Goal: Find specific page/section: Find specific page/section

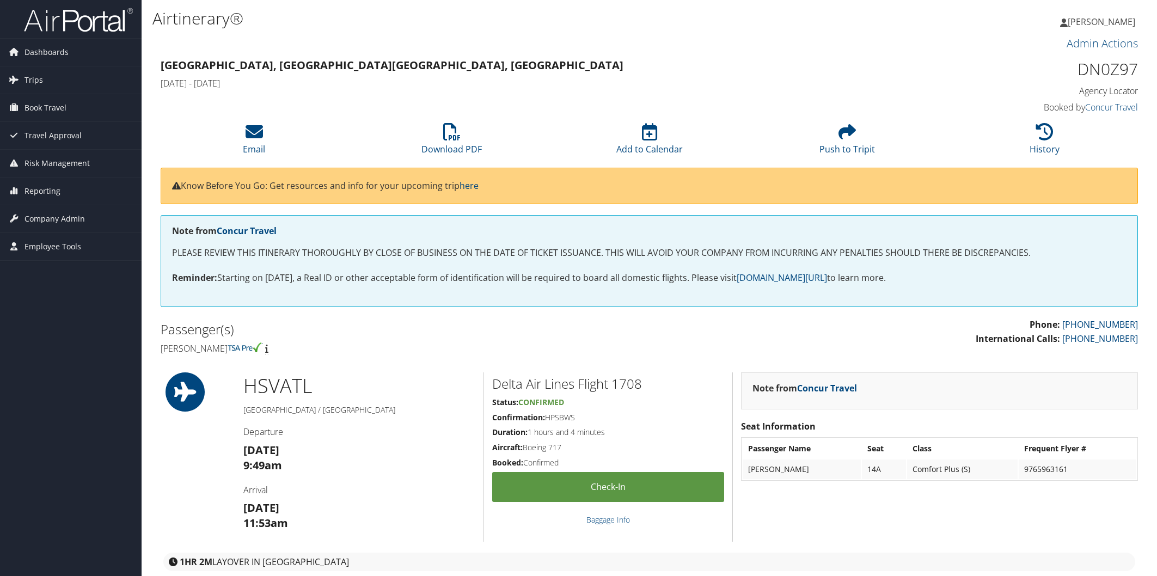
scroll to position [887, 0]
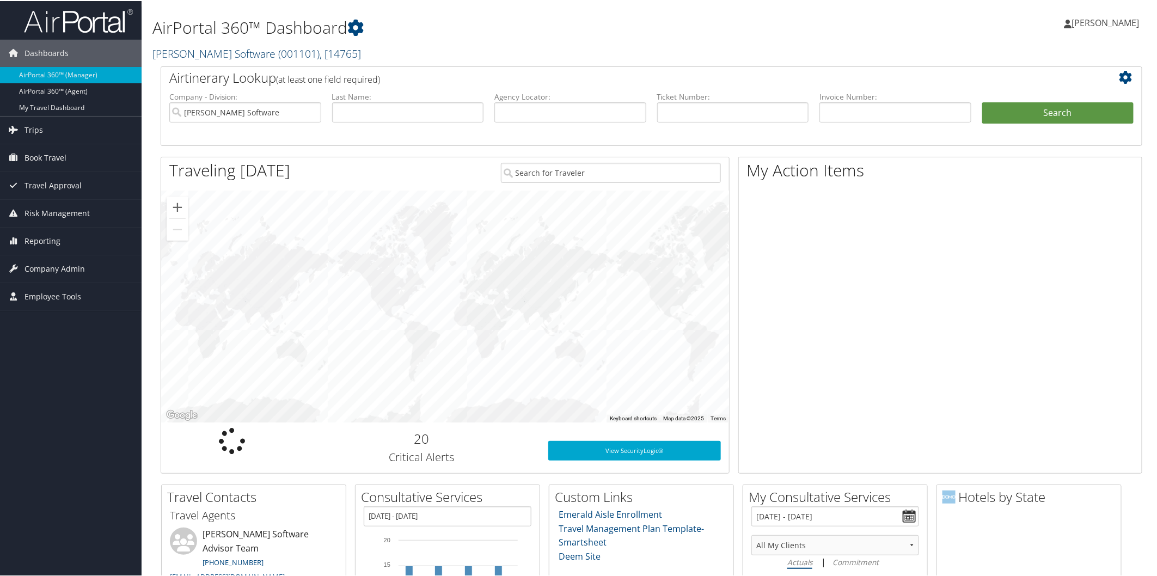
click at [221, 54] on link "McLeod Software ( 001101 ) , [ 14765 ]" at bounding box center [256, 52] width 209 height 15
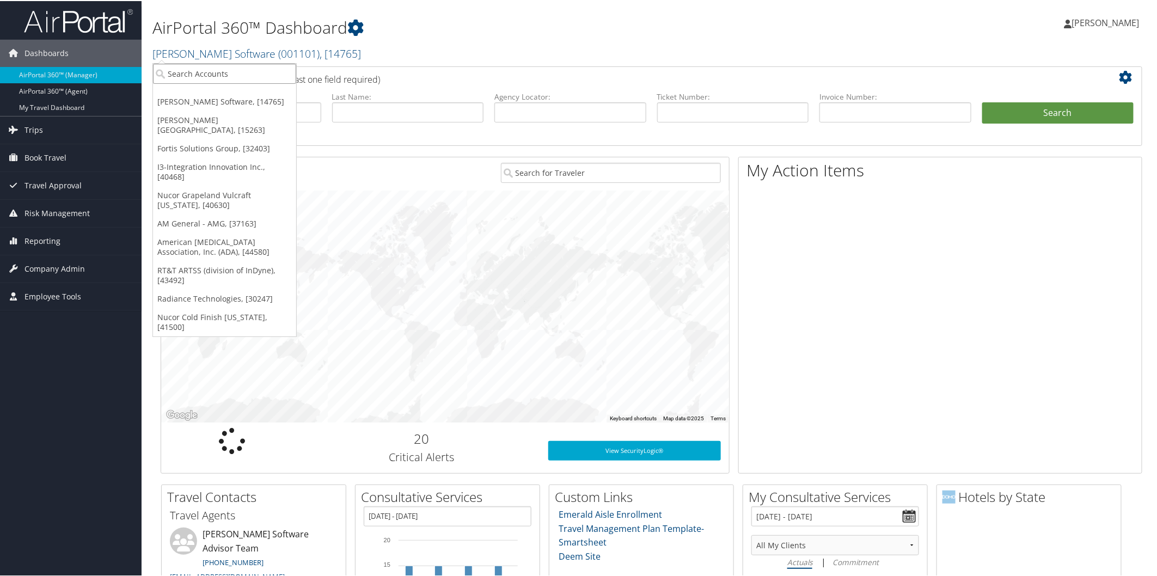
click at [227, 69] on input "search" at bounding box center [224, 73] width 143 height 20
type input "UVA"
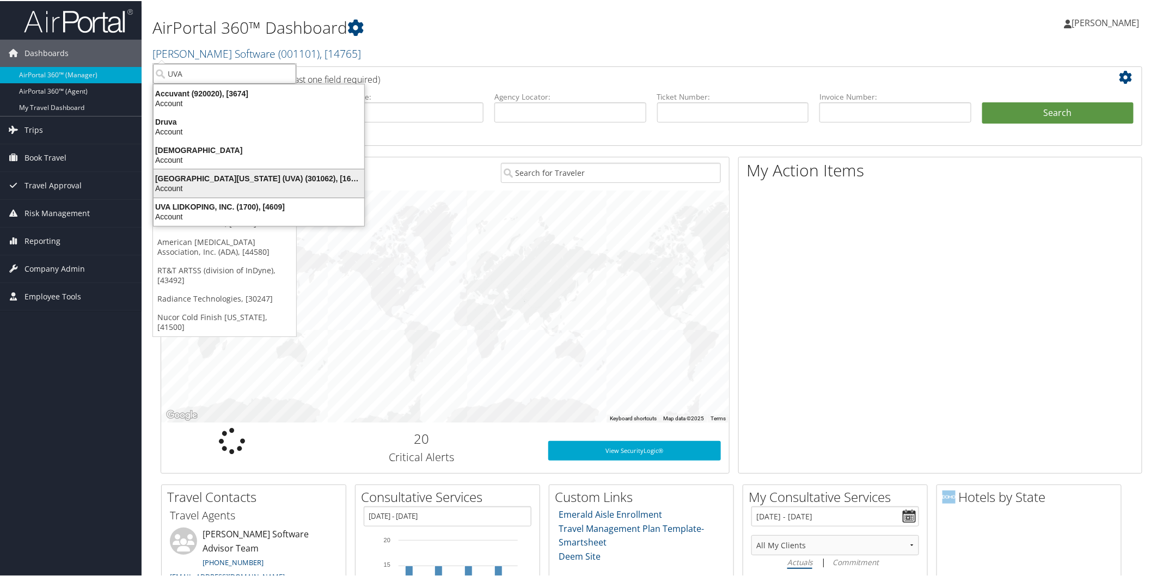
click at [198, 179] on div "University of Virginia (UVA) (301062), [16863]" at bounding box center [259, 178] width 224 height 10
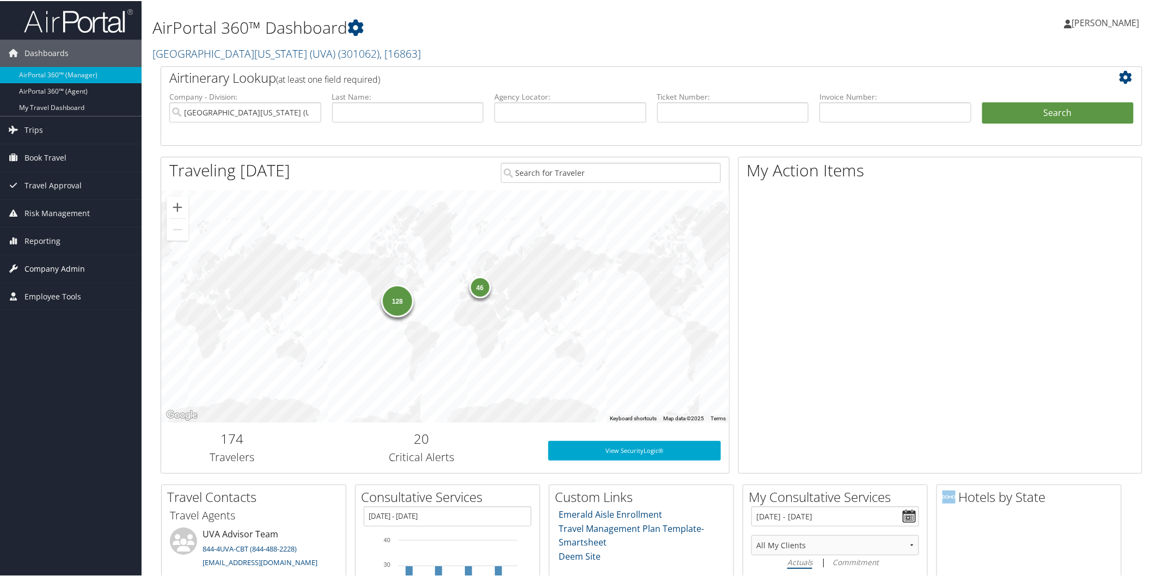
click at [66, 267] on span "Company Admin" at bounding box center [55, 267] width 60 height 27
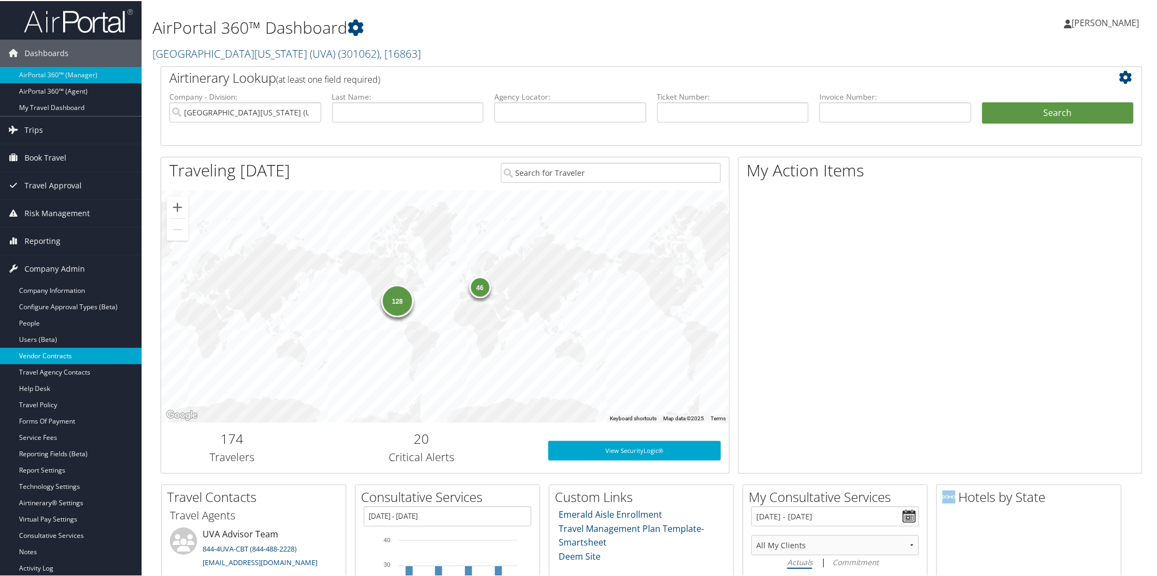
click at [69, 357] on link "Vendor Contracts" at bounding box center [71, 355] width 142 height 16
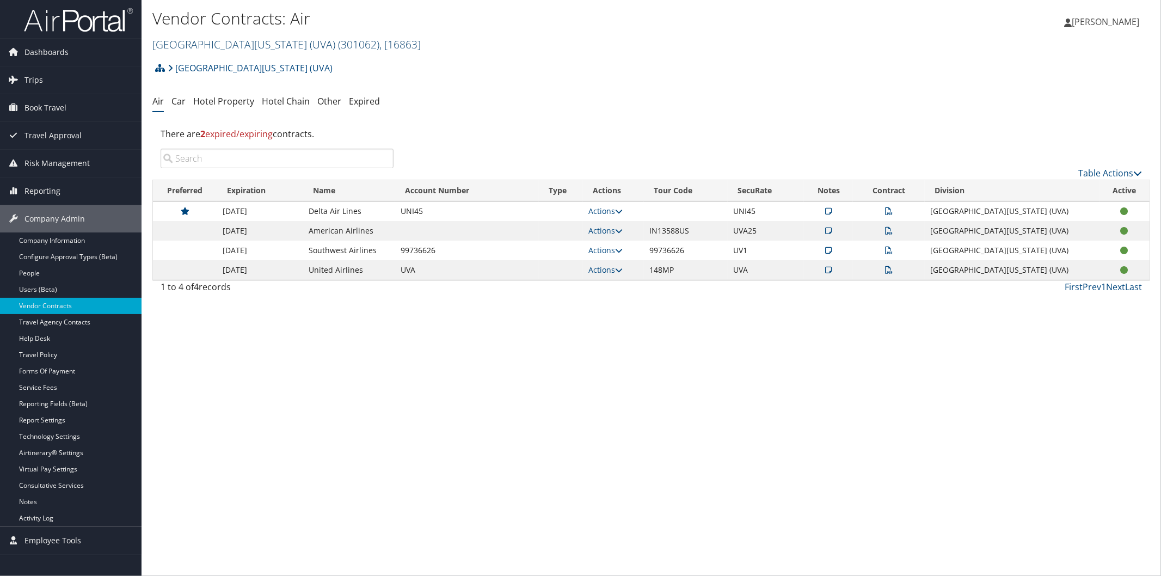
click at [229, 39] on link "[GEOGRAPHIC_DATA][US_STATE] (UVA) ( 301062 ) , [ 16863 ]" at bounding box center [286, 44] width 268 height 15
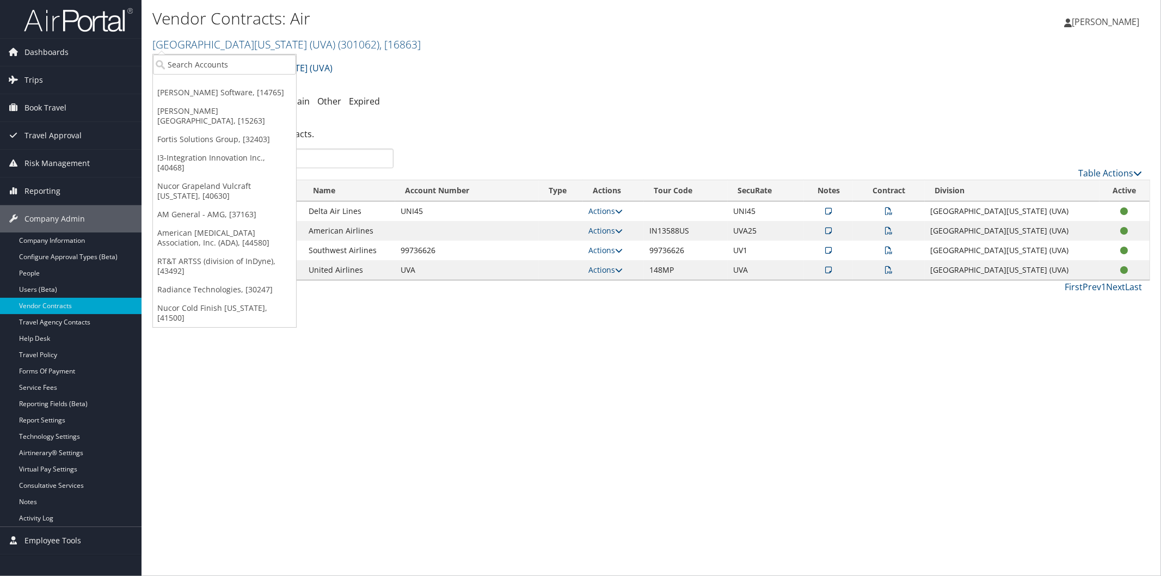
click at [512, 38] on h2 "University of Virginia (UVA) ( 301062 ) , [ 16863 ]" at bounding box center [484, 43] width 665 height 19
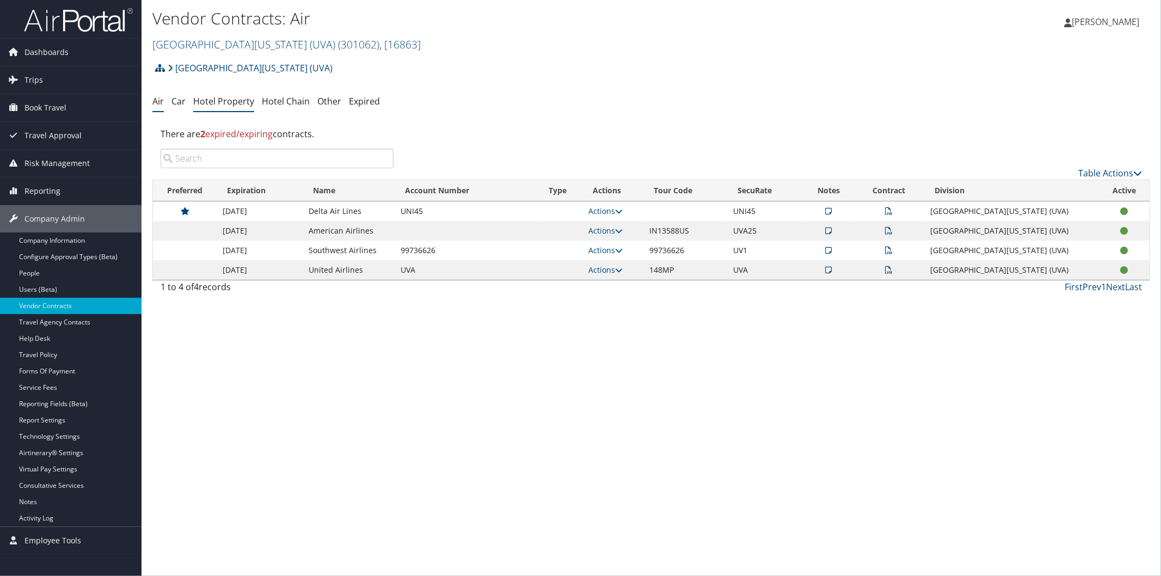
click at [229, 98] on link "Hotel Property" at bounding box center [223, 101] width 61 height 12
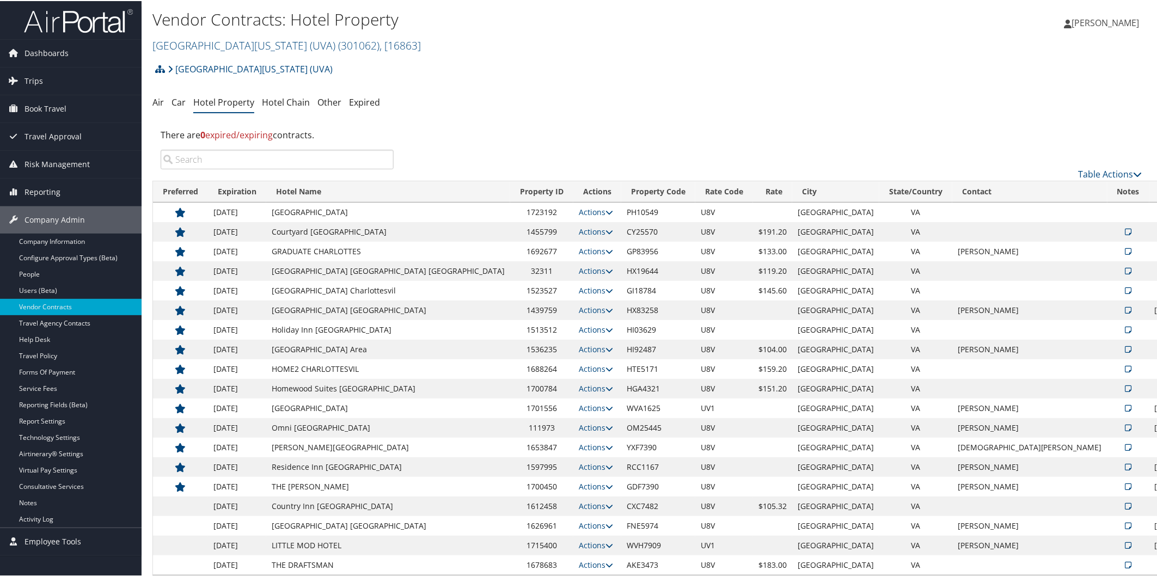
click at [1125, 504] on icon at bounding box center [1128, 505] width 7 height 8
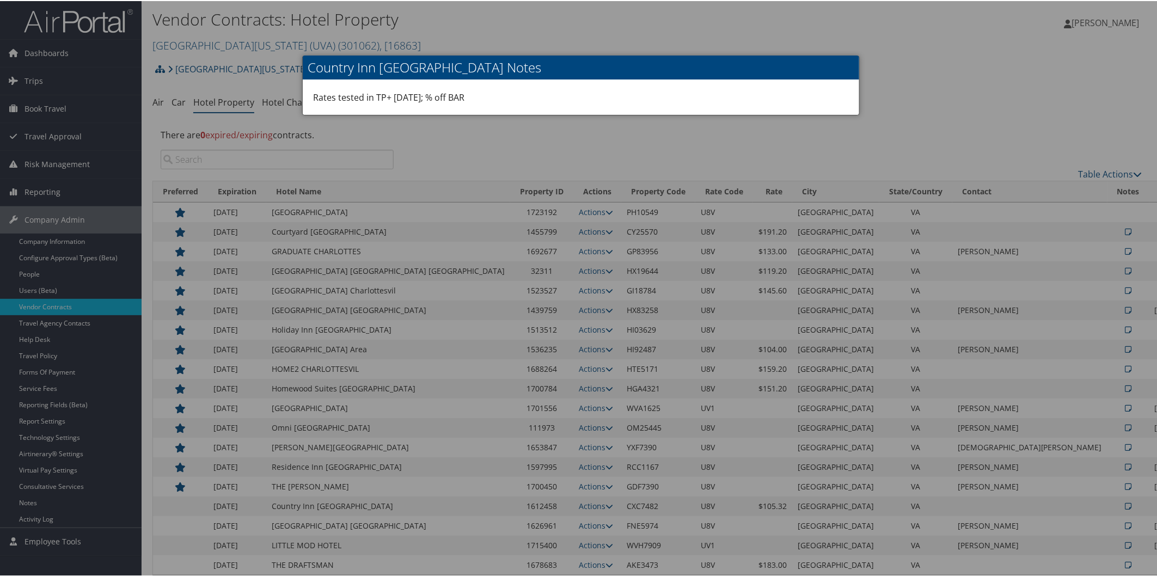
click at [941, 95] on div at bounding box center [580, 288] width 1161 height 576
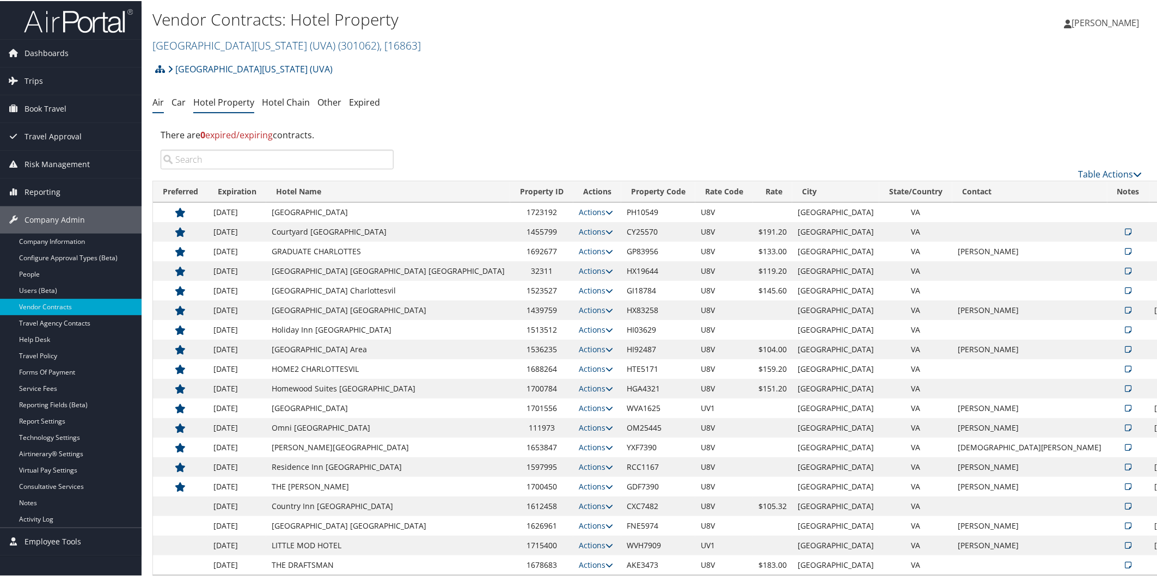
click at [160, 96] on link "Air" at bounding box center [157, 101] width 11 height 12
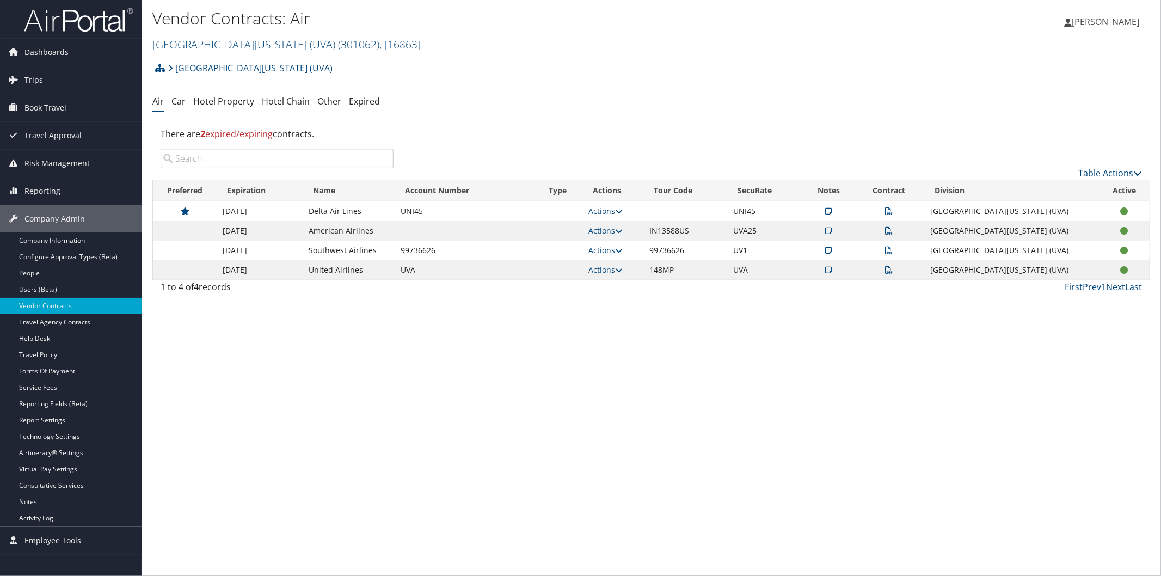
click at [112, 17] on img at bounding box center [78, 20] width 109 height 26
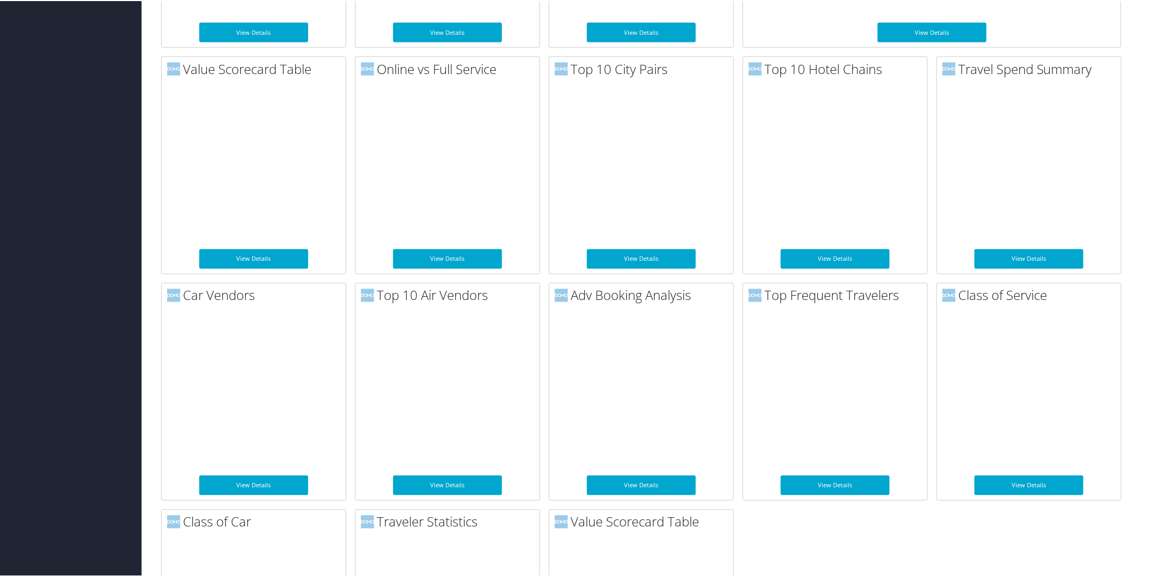
scroll to position [891, 0]
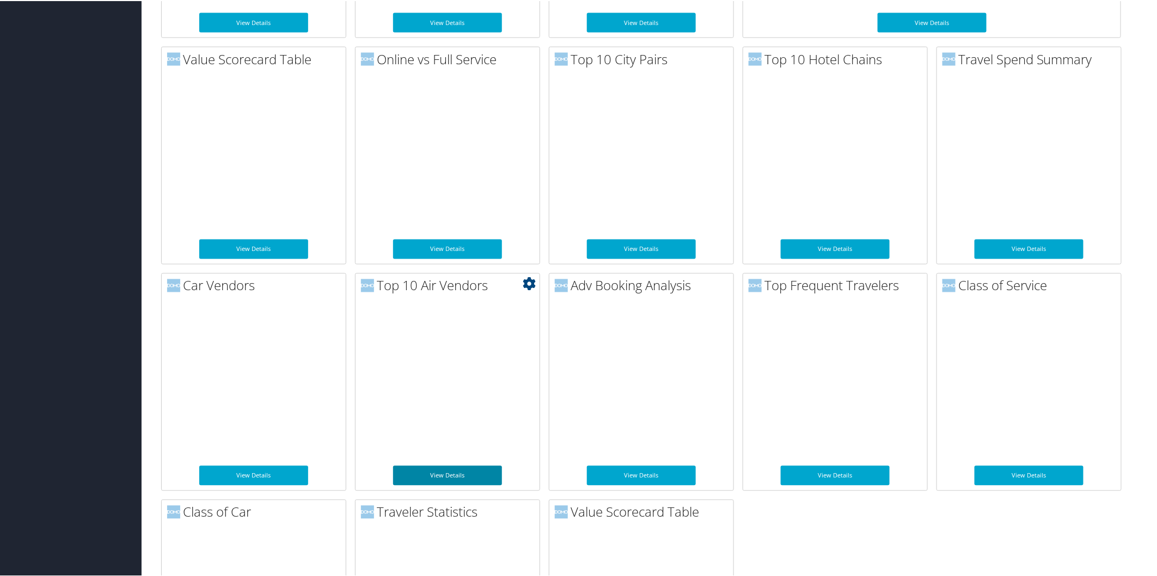
click at [464, 474] on link "View Details" at bounding box center [447, 475] width 109 height 20
